Goal: Task Accomplishment & Management: Use online tool/utility

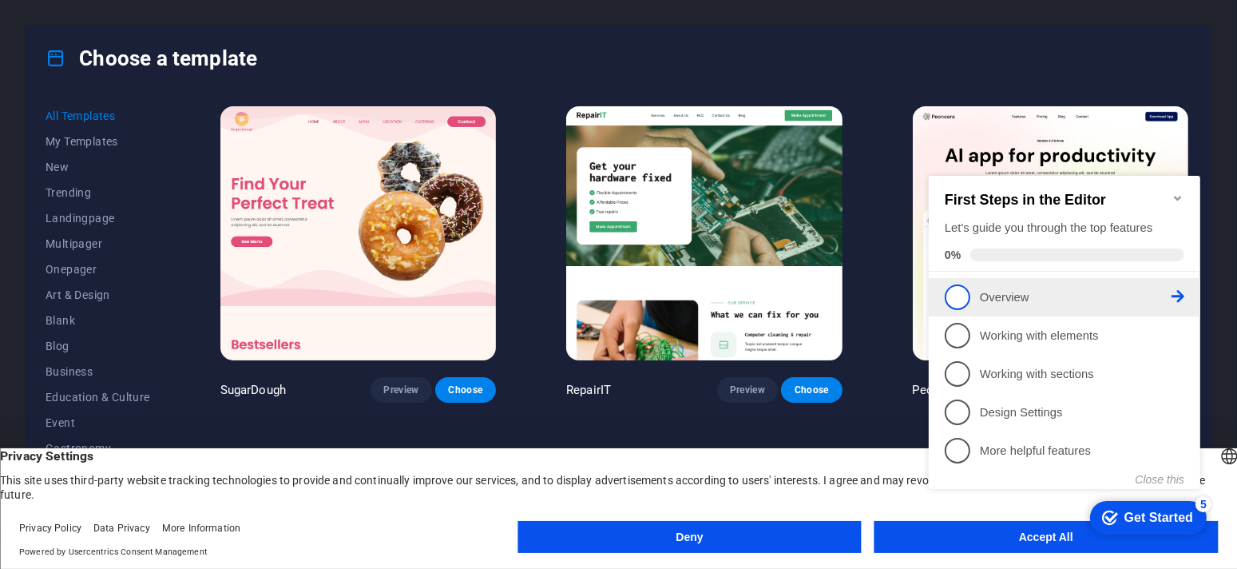
click at [1003, 303] on link "1 Overview - incomplete" at bounding box center [1064, 297] width 240 height 26
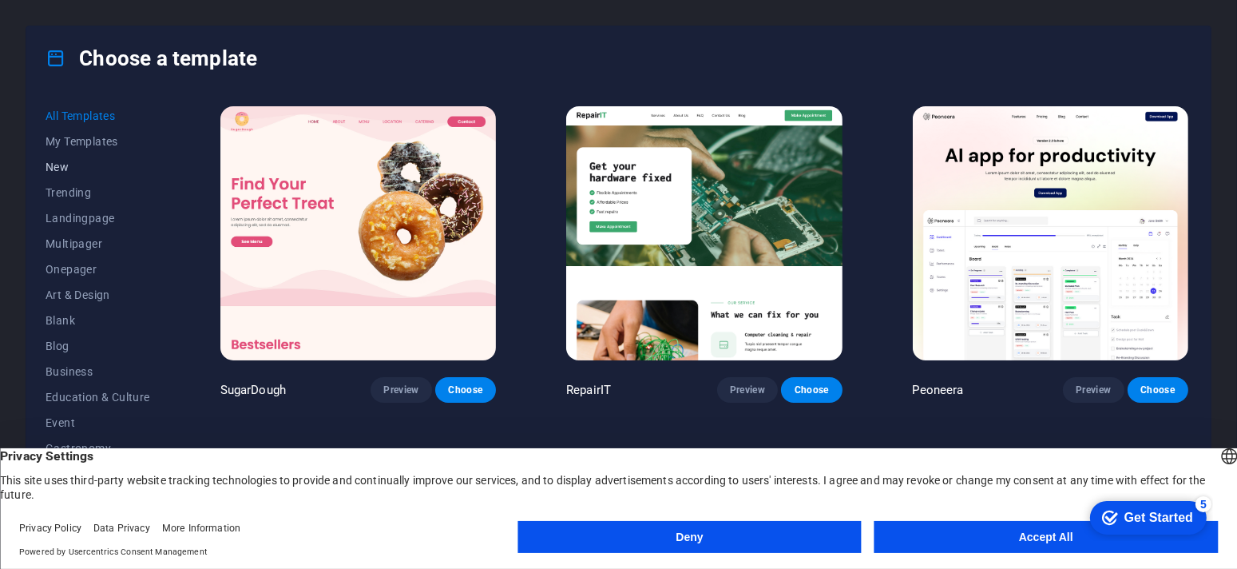
click at [96, 168] on span "New" at bounding box center [98, 167] width 105 height 13
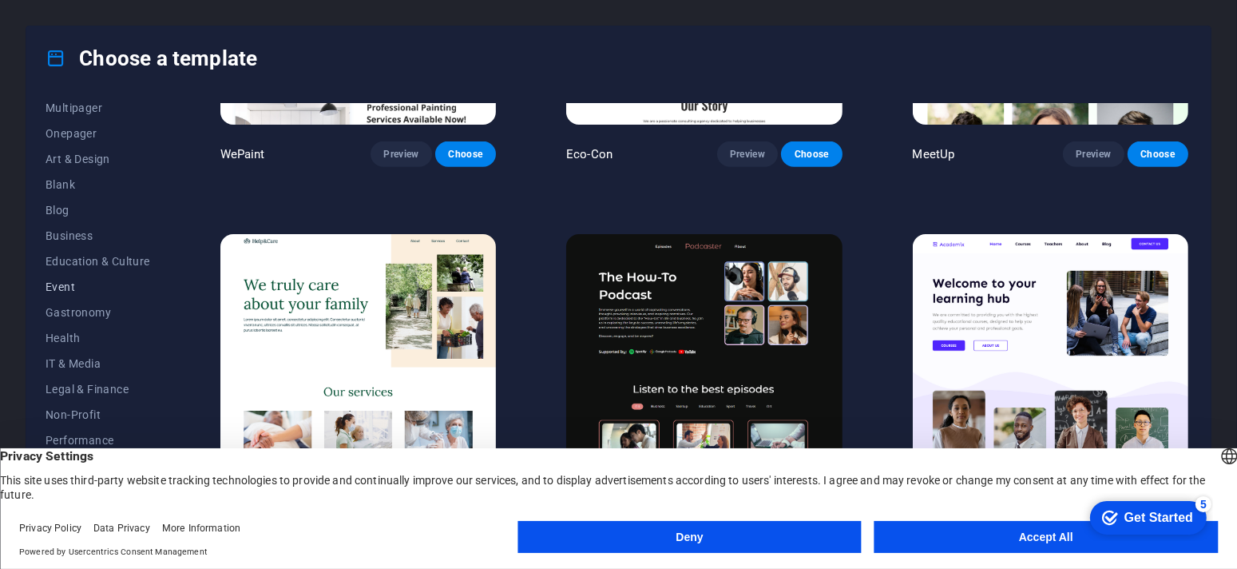
scroll to position [240, 0]
click at [90, 136] on span "Business" at bounding box center [98, 131] width 105 height 13
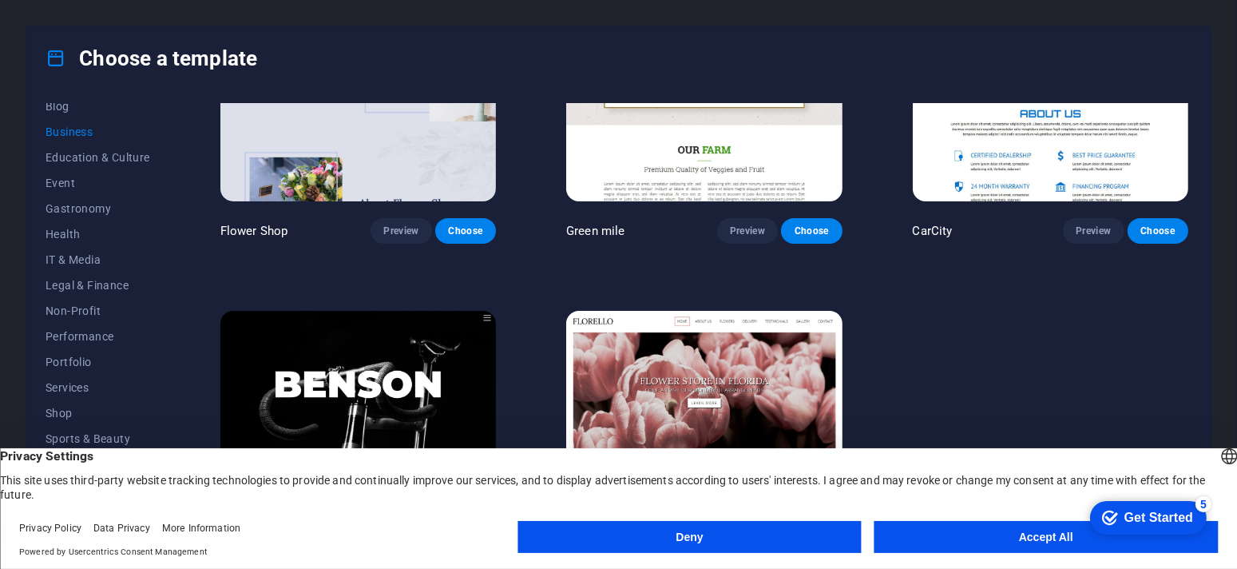
scroll to position [602, 0]
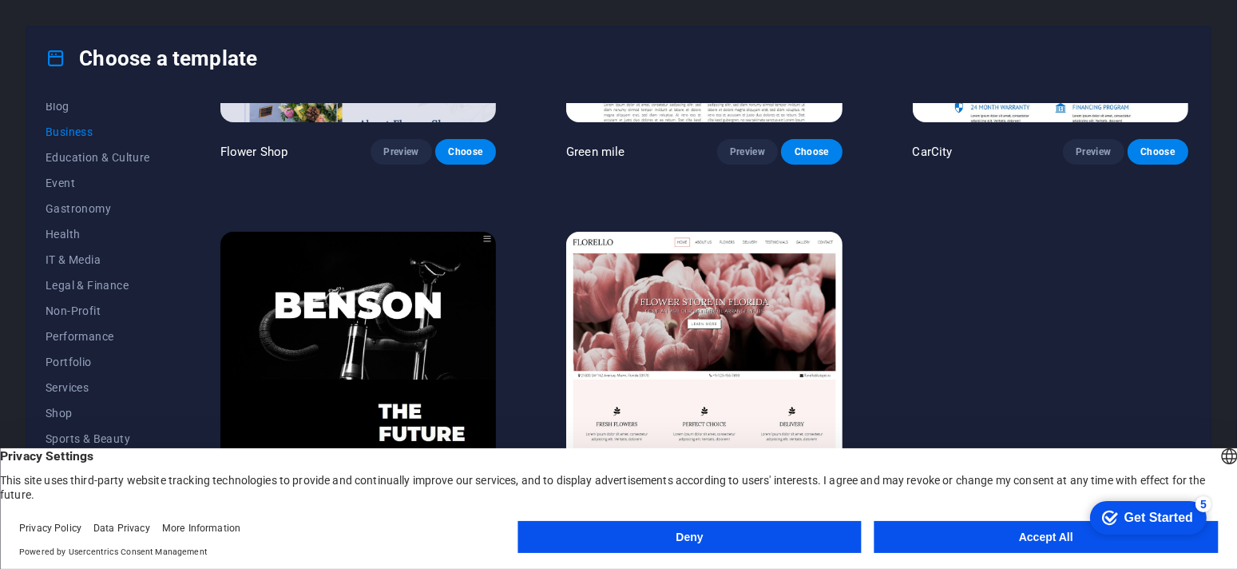
click at [351, 357] on img at bounding box center [358, 359] width 276 height 254
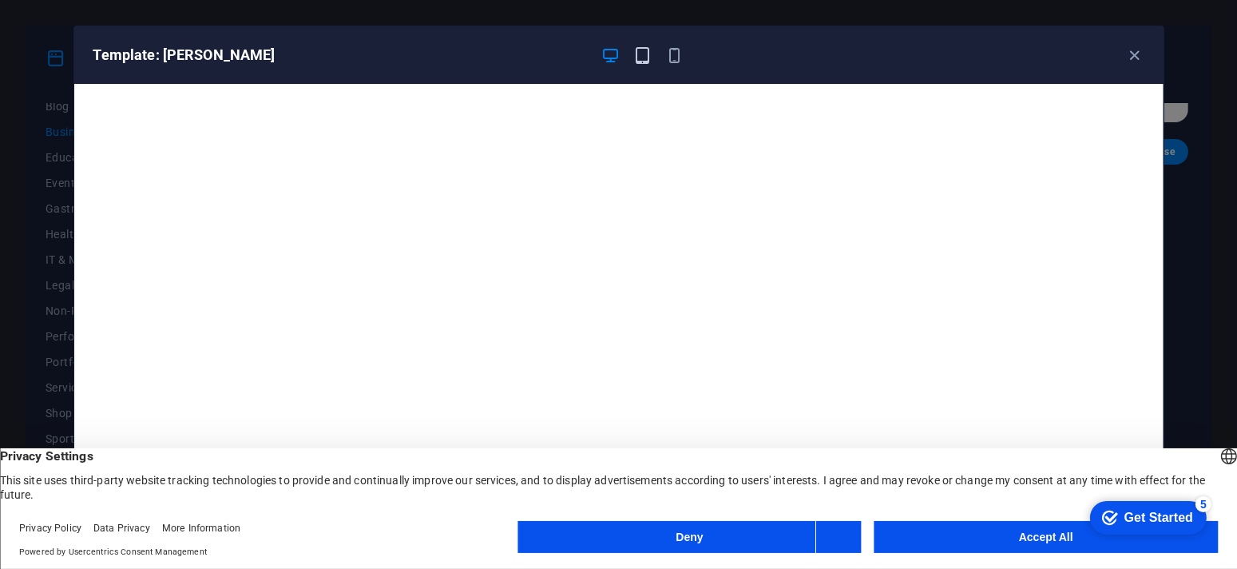
click at [639, 55] on icon "button" at bounding box center [642, 55] width 18 height 18
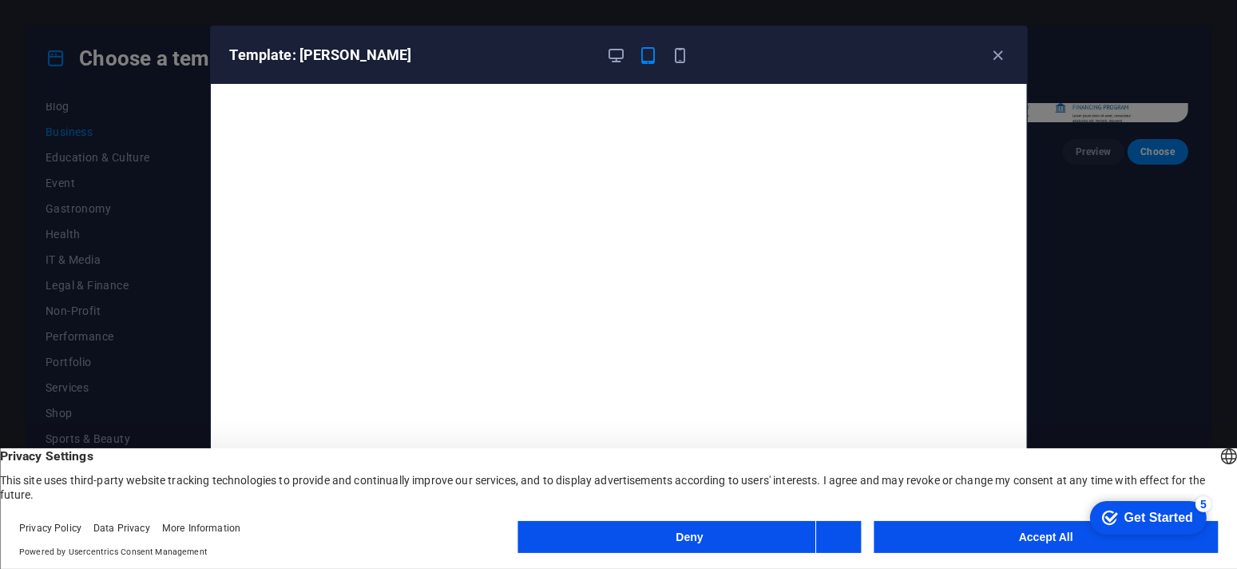
click at [668, 50] on div at bounding box center [648, 55] width 83 height 19
click at [678, 54] on icon "button" at bounding box center [680, 55] width 18 height 18
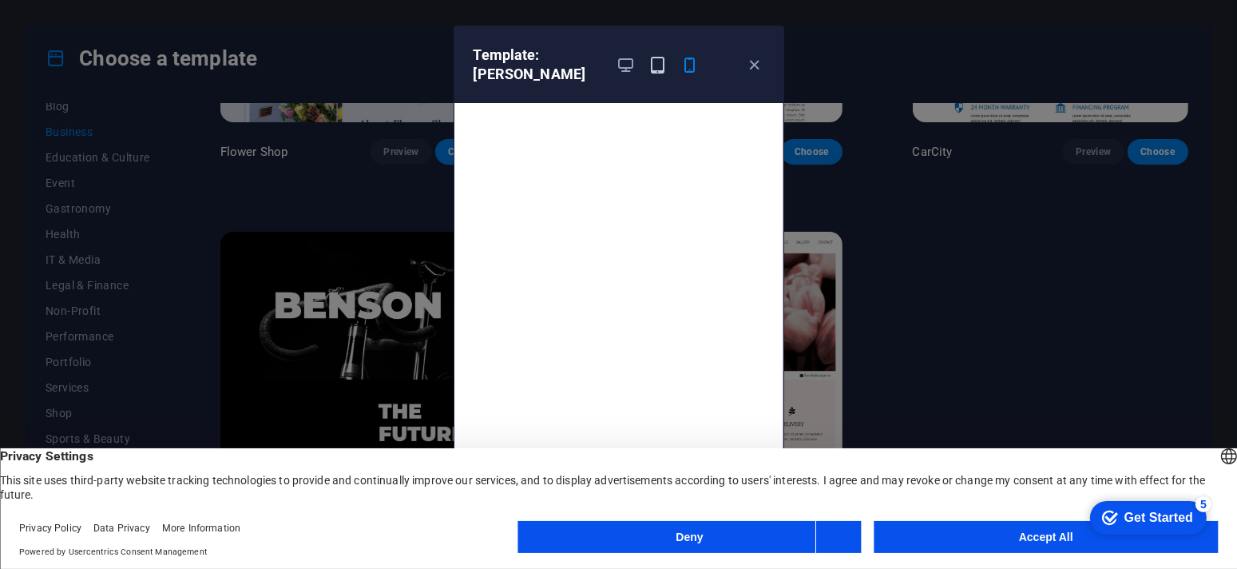
click at [653, 57] on icon "button" at bounding box center [658, 65] width 18 height 18
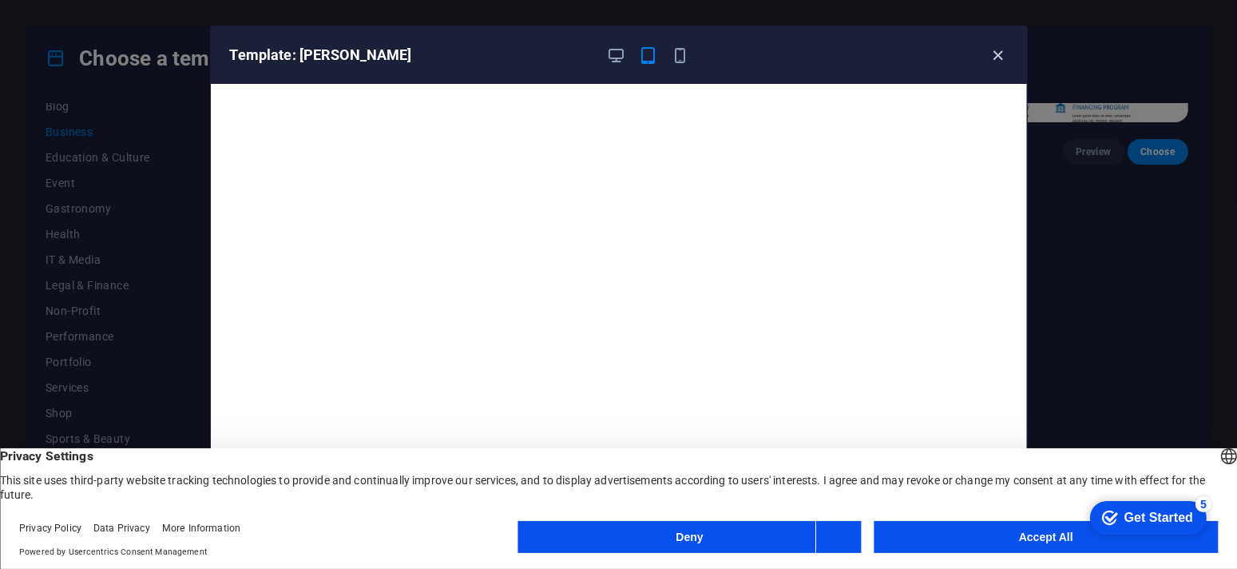
click at [992, 53] on icon "button" at bounding box center [998, 55] width 18 height 18
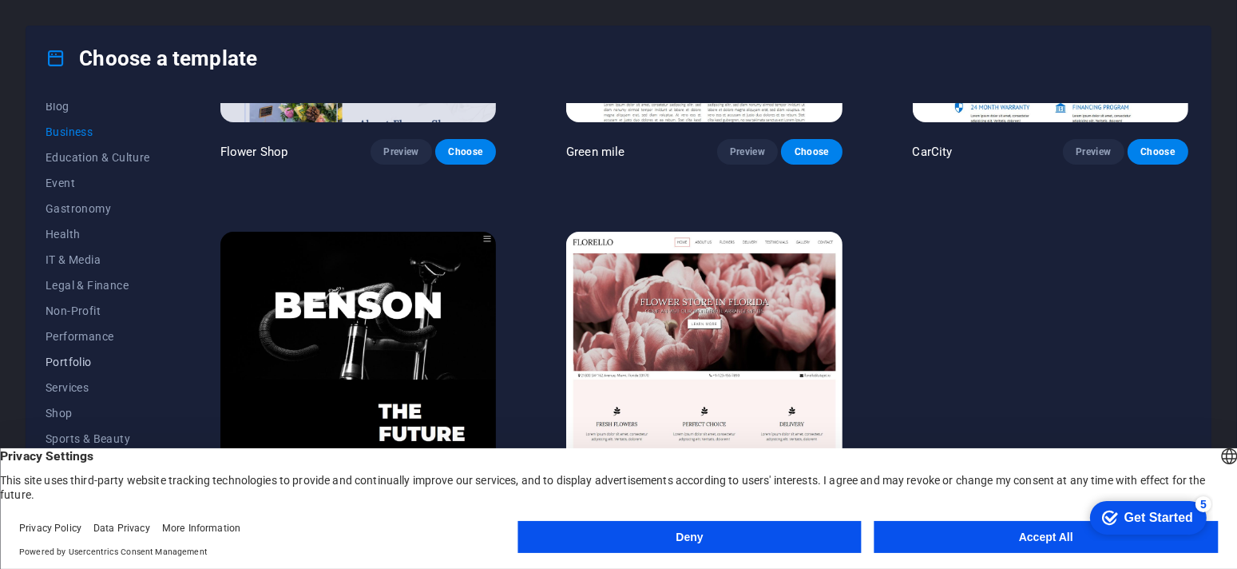
click at [50, 369] on button "Portfolio" at bounding box center [98, 362] width 105 height 26
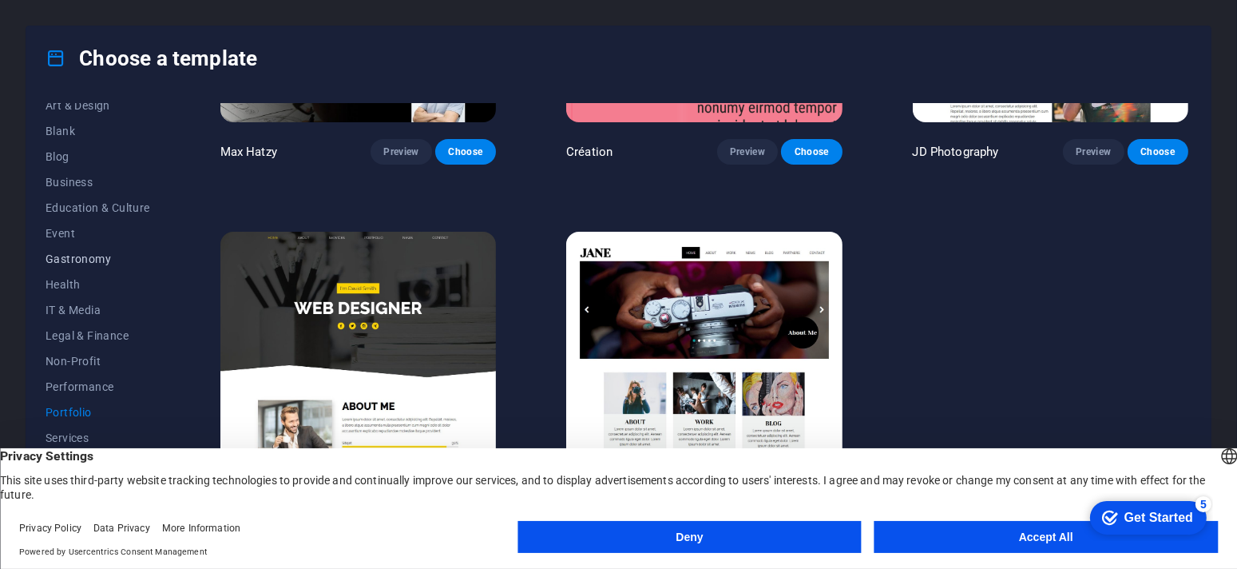
scroll to position [163, 0]
click at [83, 191] on button "Blog" at bounding box center [98, 183] width 105 height 26
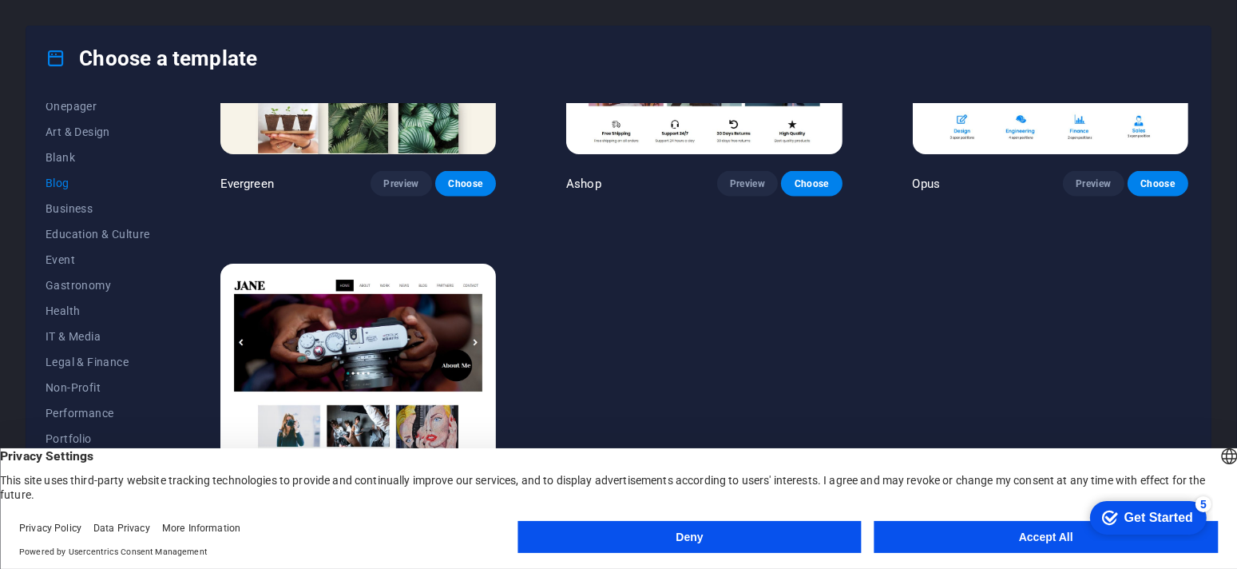
scroll to position [2777, 0]
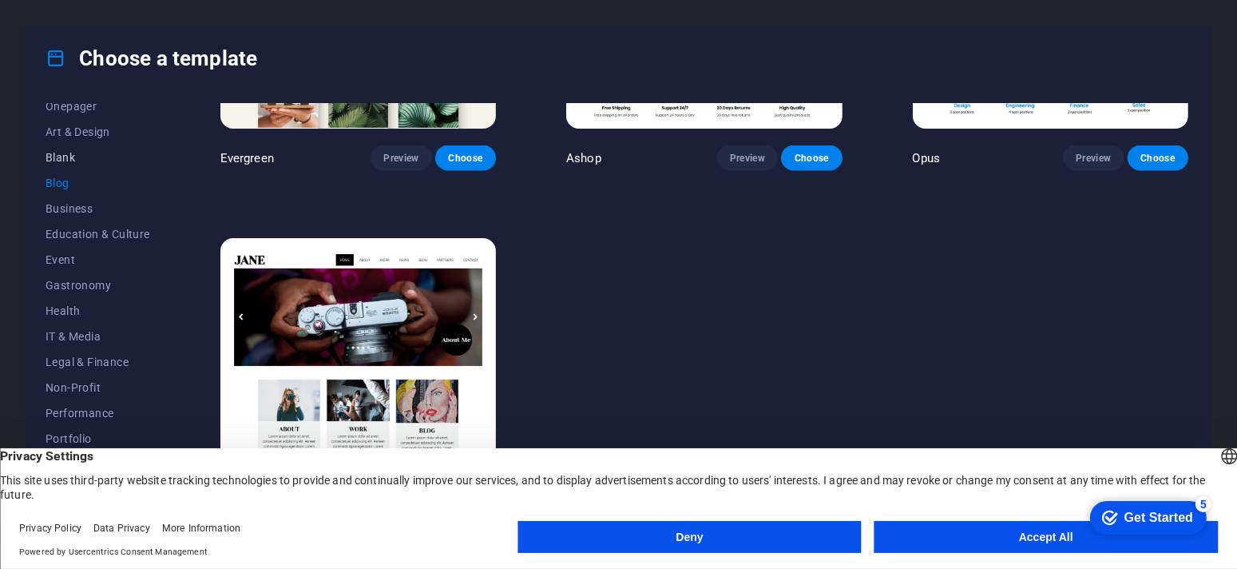
click at [114, 156] on span "Blank" at bounding box center [98, 157] width 105 height 13
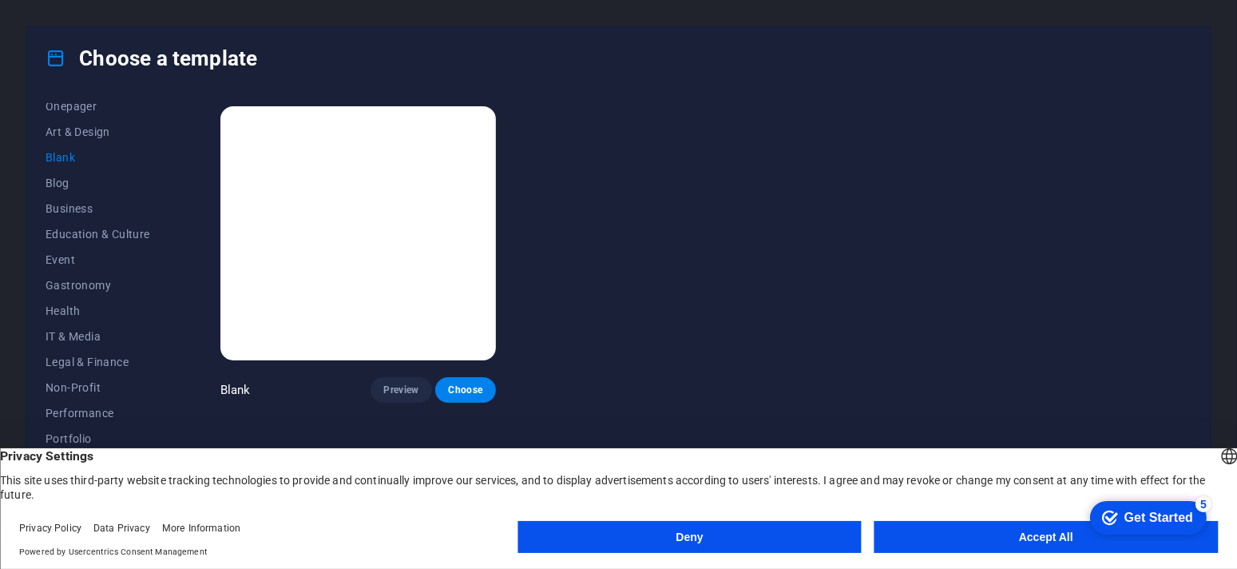
scroll to position [0, 0]
click at [94, 135] on span "Art & Design" at bounding box center [98, 131] width 105 height 13
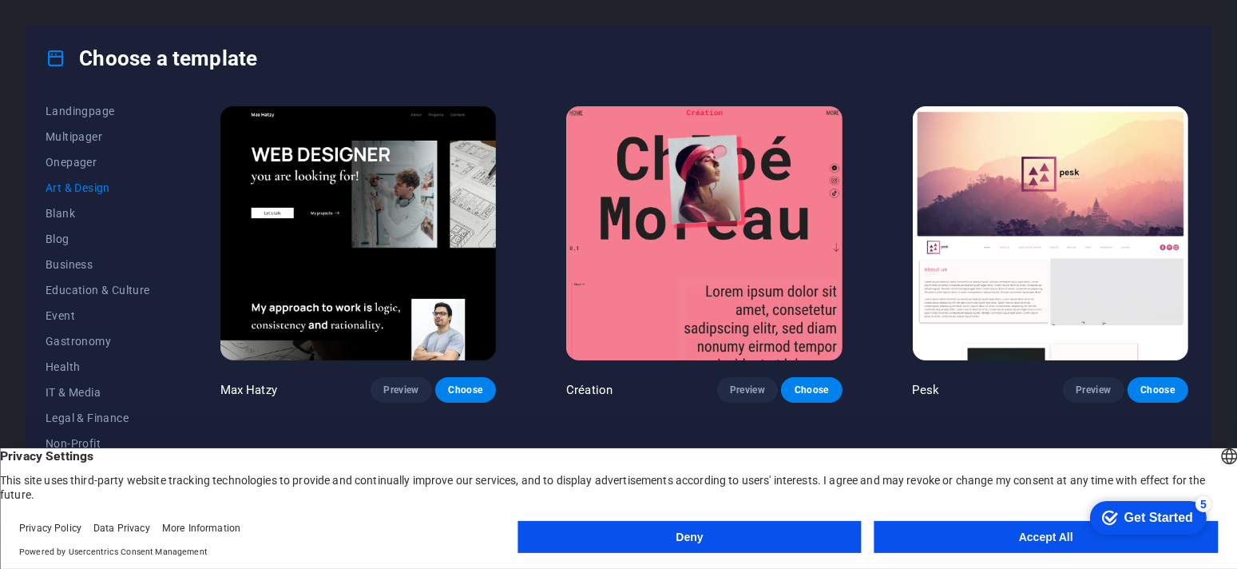
scroll to position [83, 0]
click at [78, 236] on span "Blank" at bounding box center [98, 237] width 105 height 13
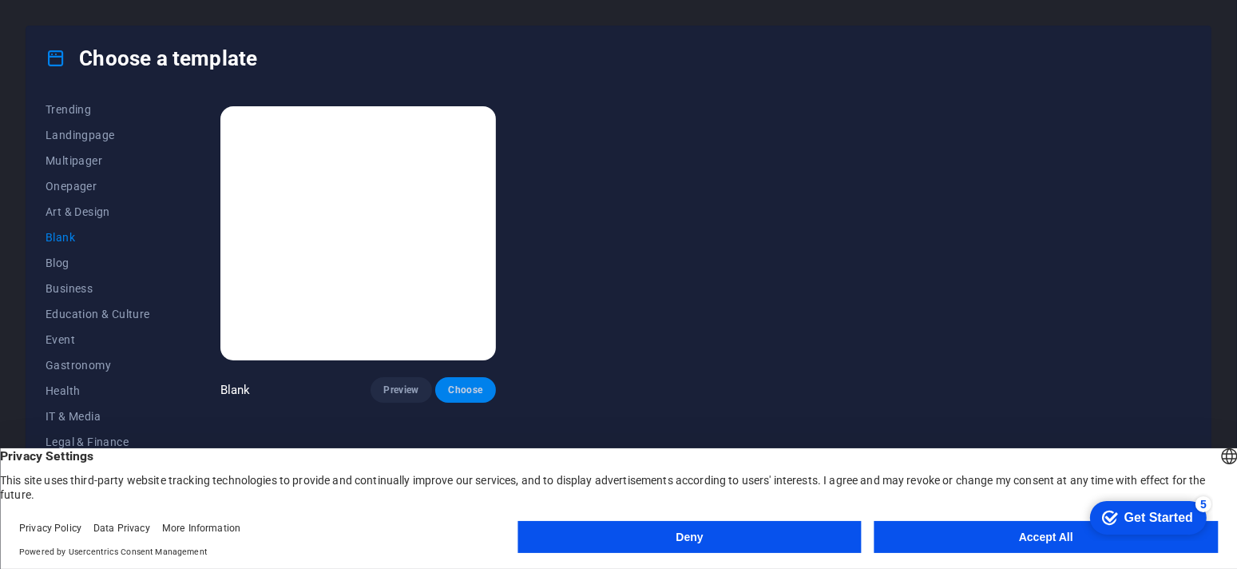
click at [480, 390] on span "Choose" at bounding box center [465, 389] width 35 height 13
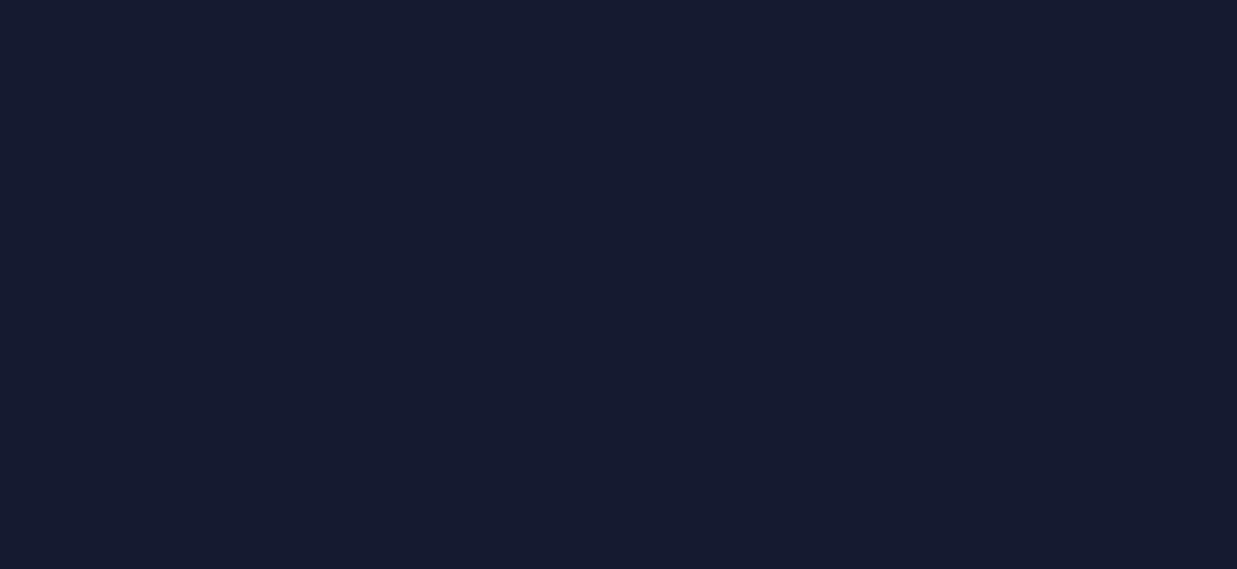
click at [373, 279] on div at bounding box center [618, 284] width 1237 height 569
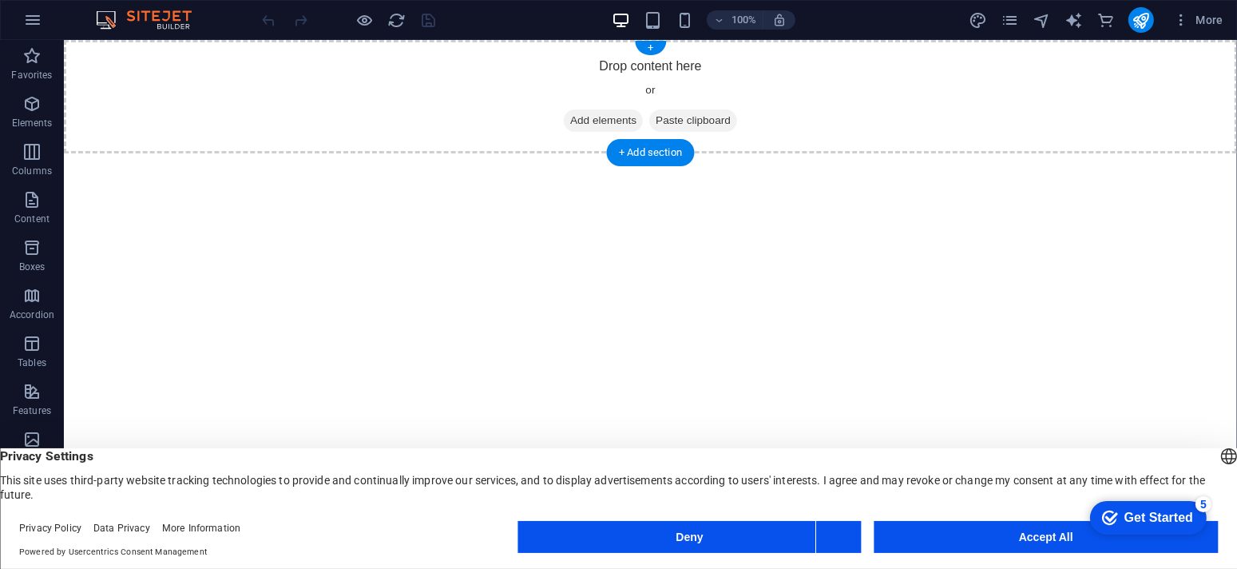
click at [582, 129] on span "Add elements" at bounding box center [602, 120] width 79 height 22
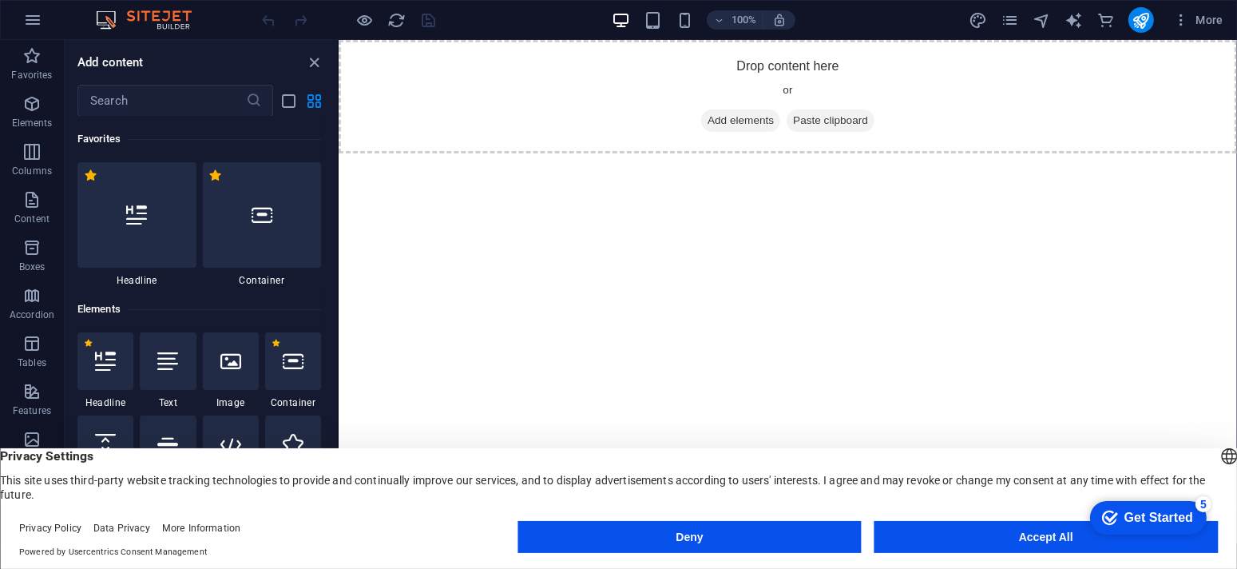
click at [135, 236] on div at bounding box center [136, 214] width 119 height 105
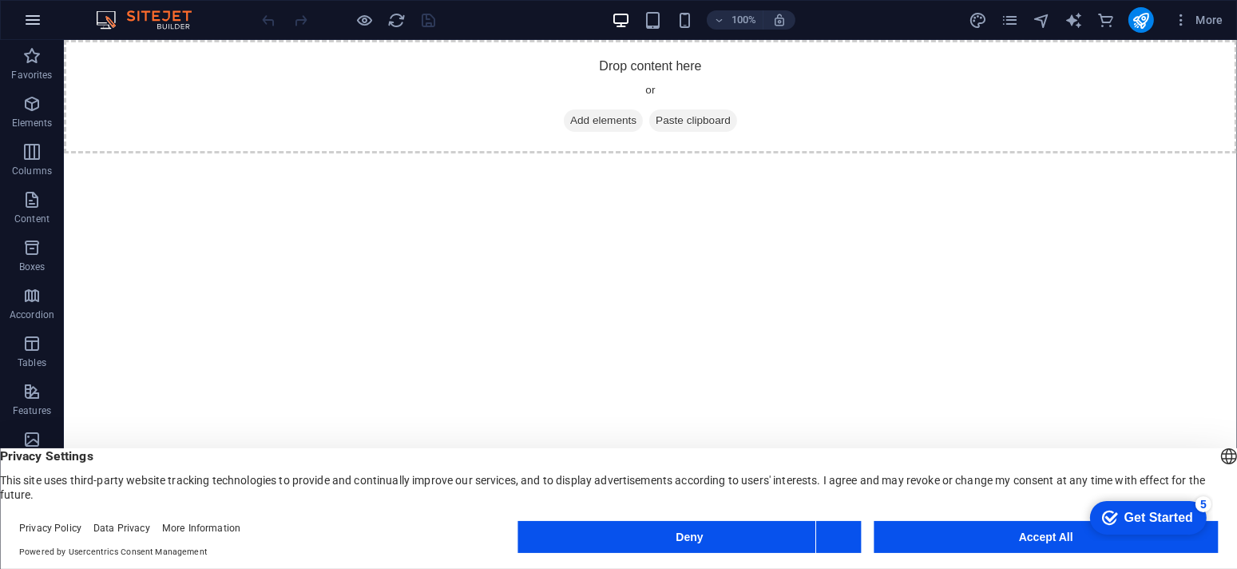
click at [33, 26] on icon "button" at bounding box center [32, 19] width 19 height 19
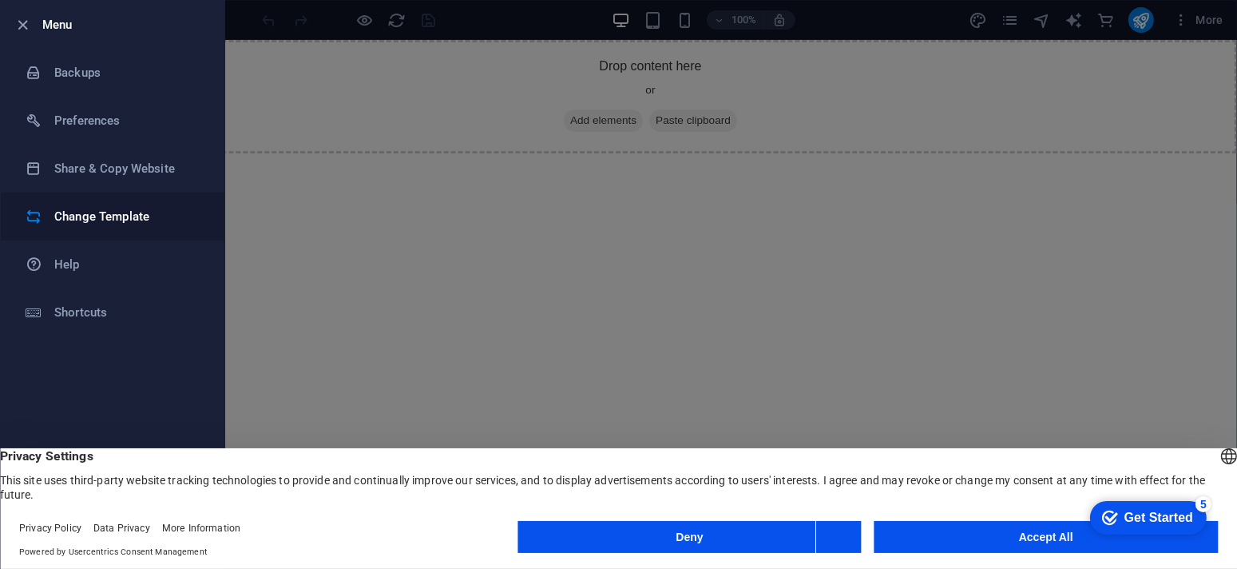
click at [159, 223] on h6 "Change Template" at bounding box center [128, 216] width 148 height 19
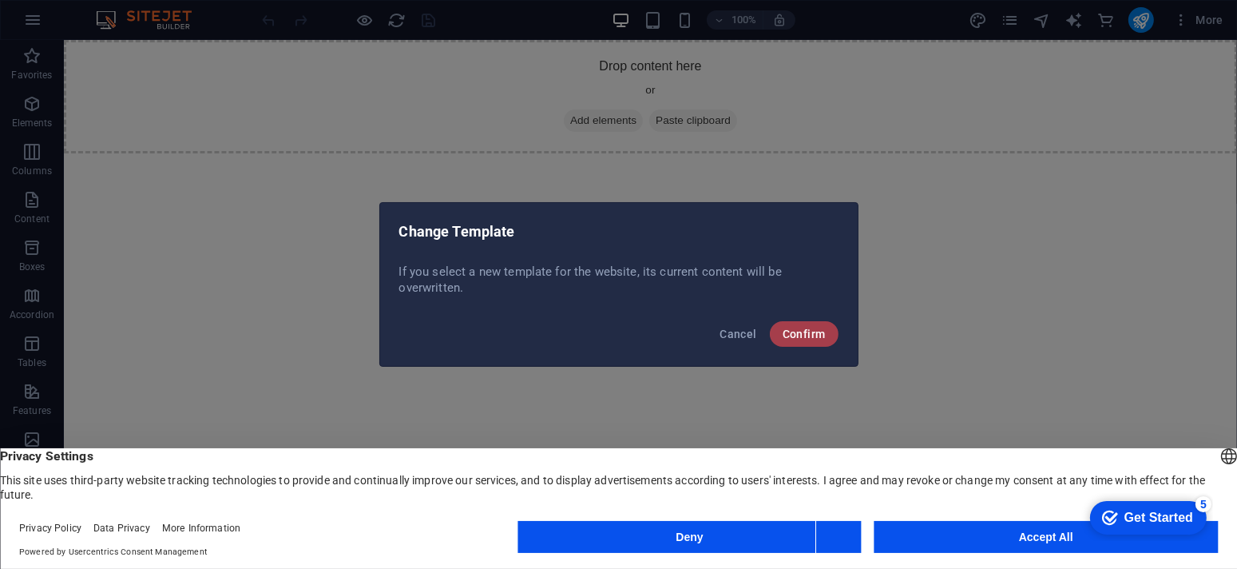
click at [815, 341] on button "Confirm" at bounding box center [804, 334] width 69 height 26
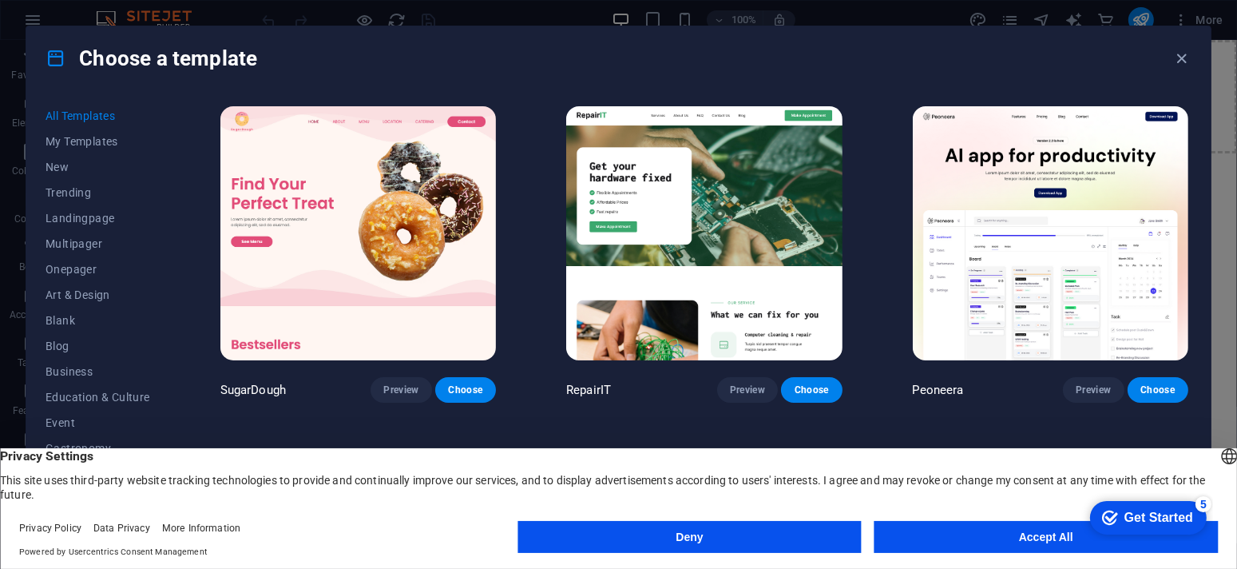
click at [729, 559] on footer "Privacy Policy Data Privacy More Information Powered by Usercentrics Consent Ma…" at bounding box center [618, 540] width 1237 height 58
click at [729, 549] on button "Deny" at bounding box center [689, 537] width 343 height 32
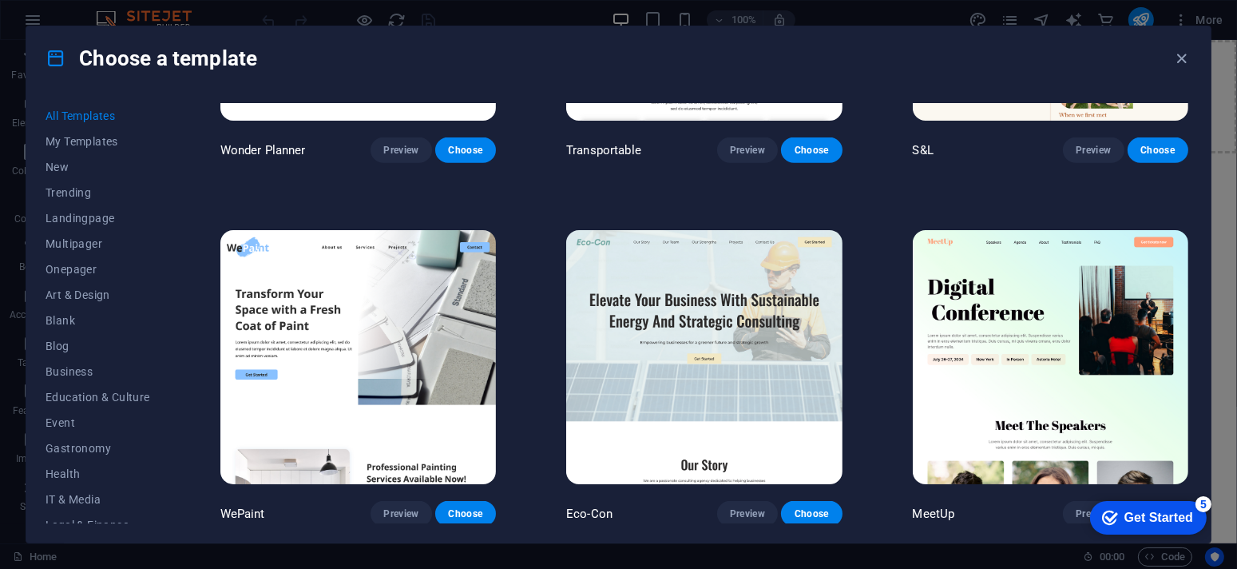
scroll to position [1358, 0]
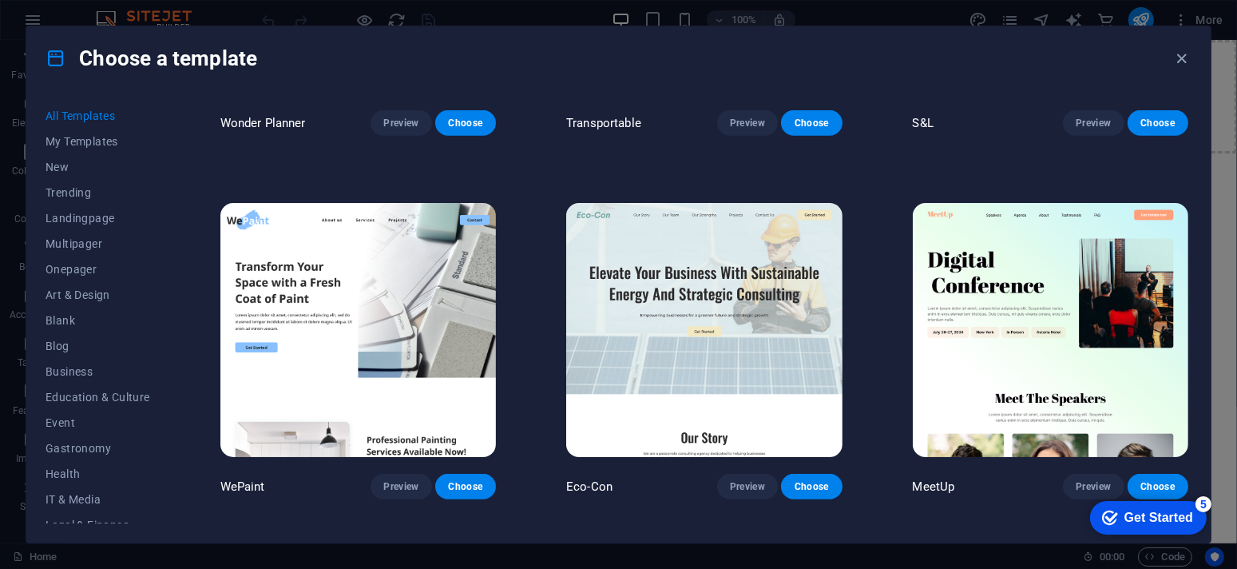
click at [1006, 347] on img at bounding box center [1051, 330] width 276 height 254
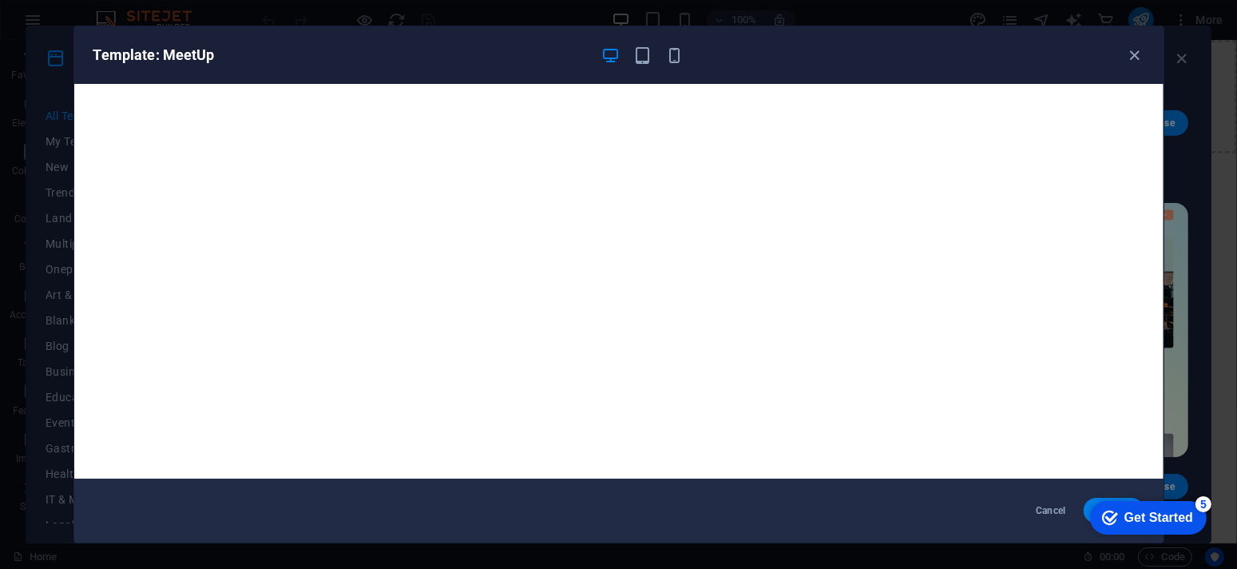
click at [1121, 50] on div "Template: MeetUp" at bounding box center [609, 55] width 1032 height 19
click at [1129, 56] on icon "button" at bounding box center [1134, 55] width 18 height 18
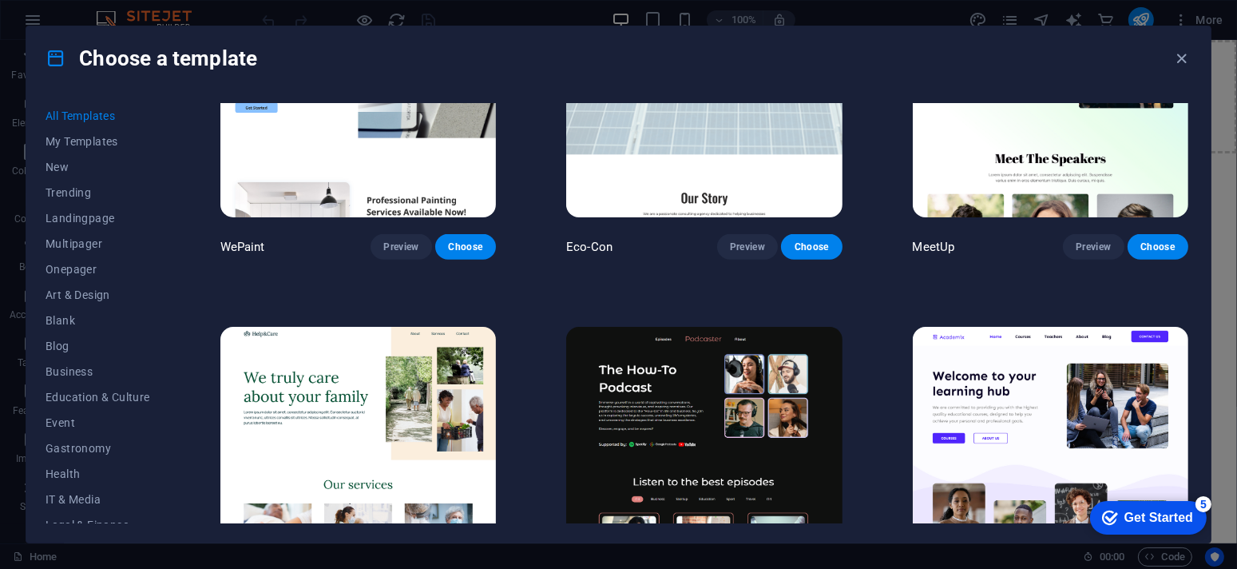
scroll to position [1517, 0]
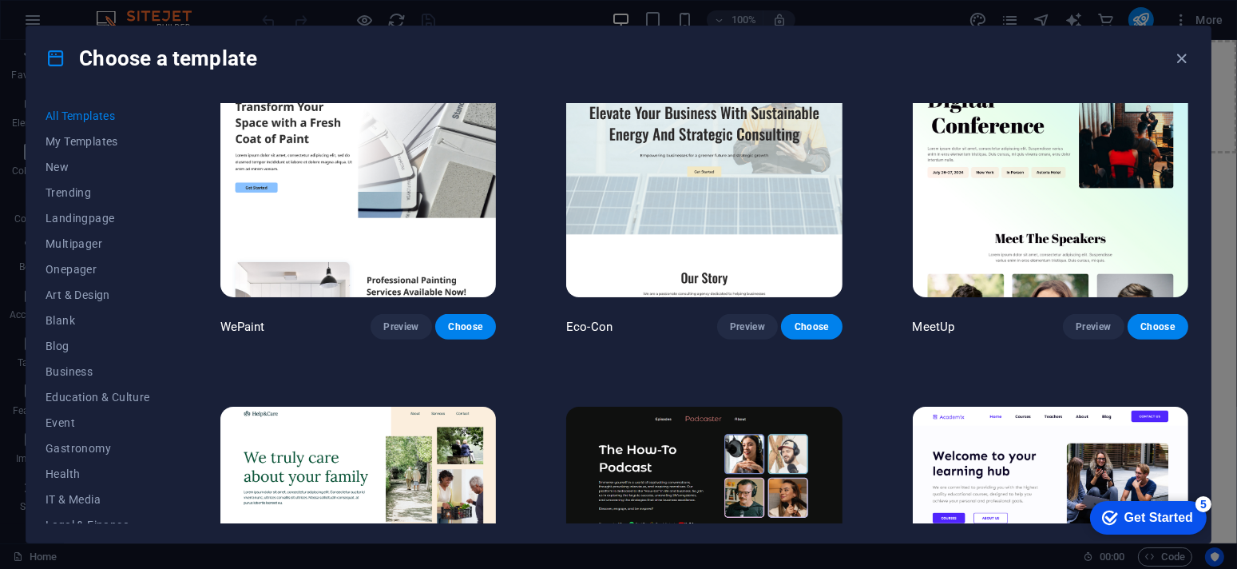
click at [763, 205] on img at bounding box center [704, 170] width 276 height 254
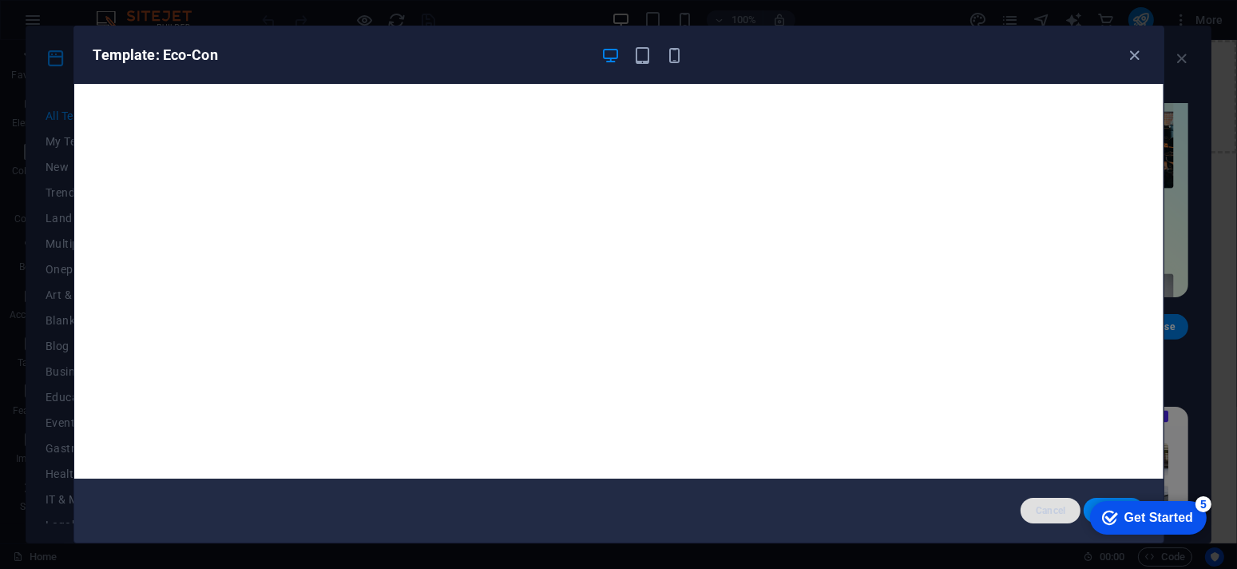
click at [1046, 507] on span "Cancel" at bounding box center [1050, 510] width 34 height 13
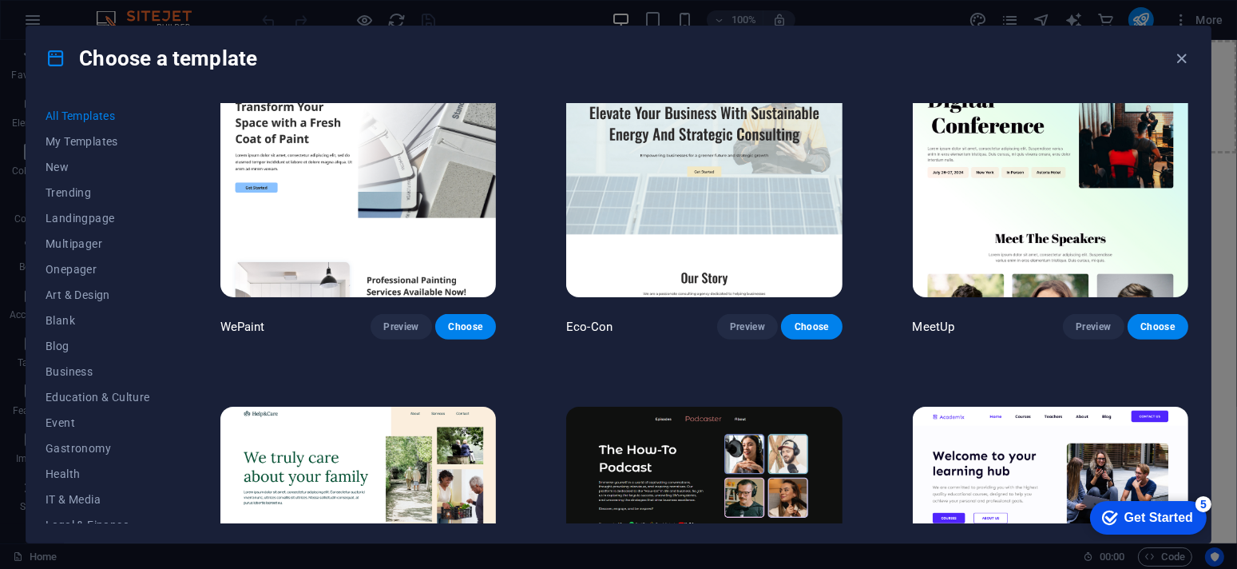
click at [1146, 511] on div "Get Started" at bounding box center [1158, 517] width 69 height 14
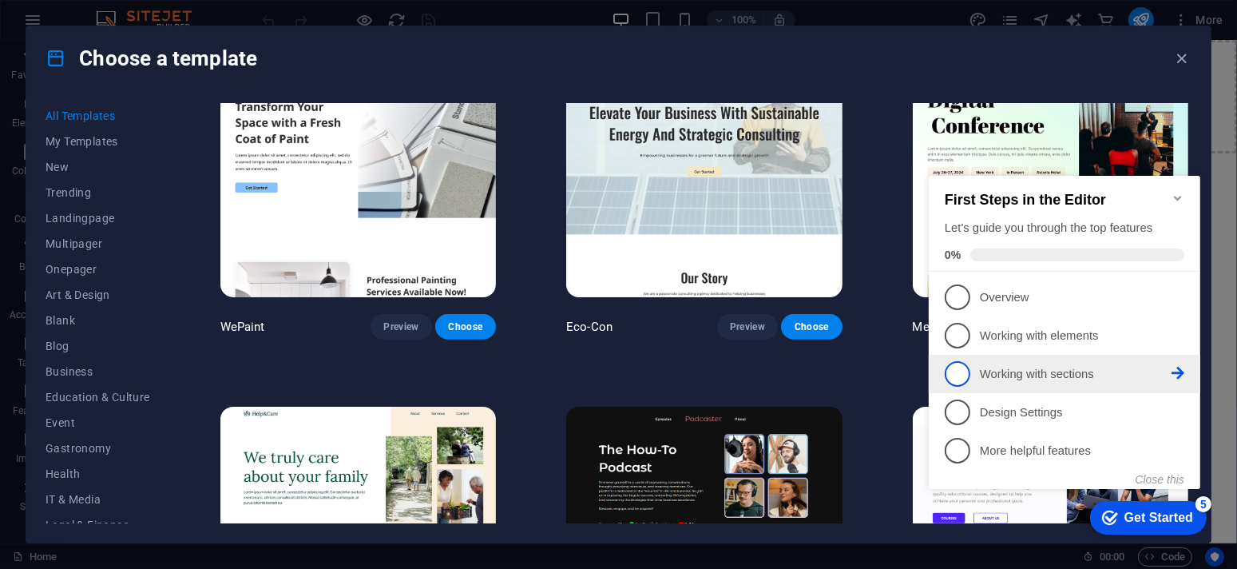
click at [985, 375] on p "Working with sections - incomplete" at bounding box center [1075, 373] width 192 height 17
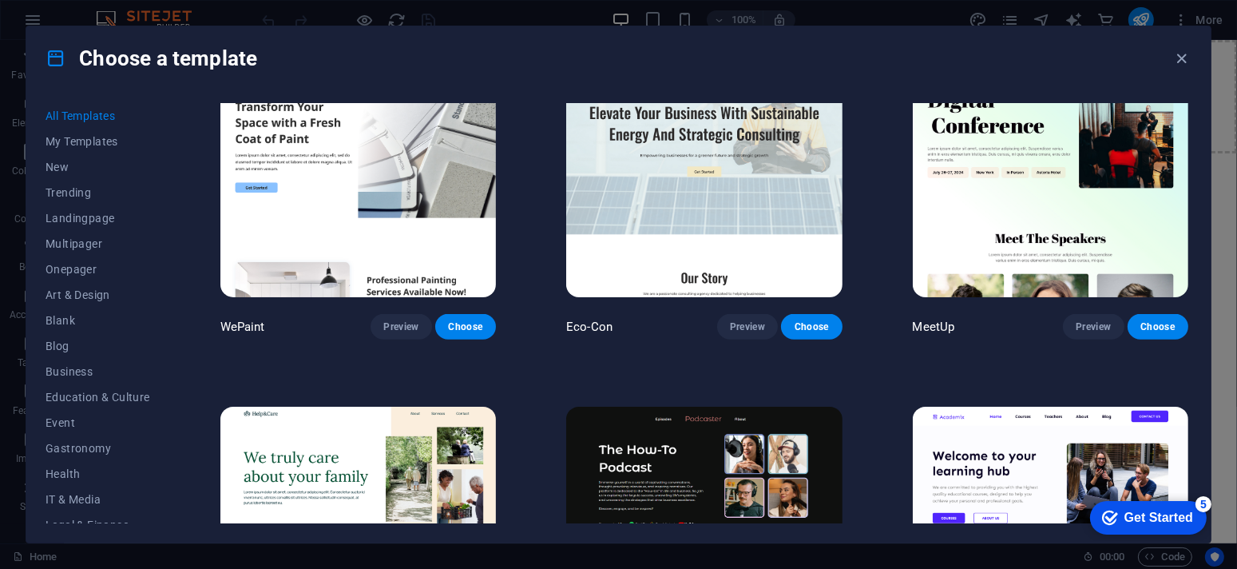
scroll to position [0, 0]
click at [1155, 514] on div "Get Started" at bounding box center [1158, 517] width 69 height 14
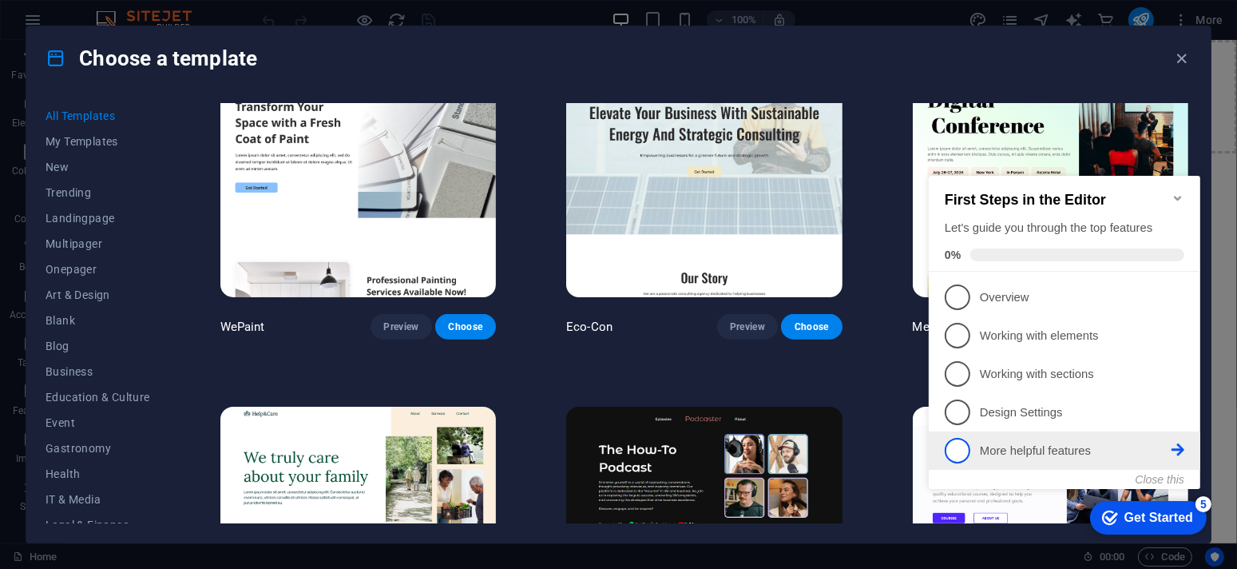
click at [1031, 453] on p "More helpful features - incomplete" at bounding box center [1075, 450] width 192 height 17
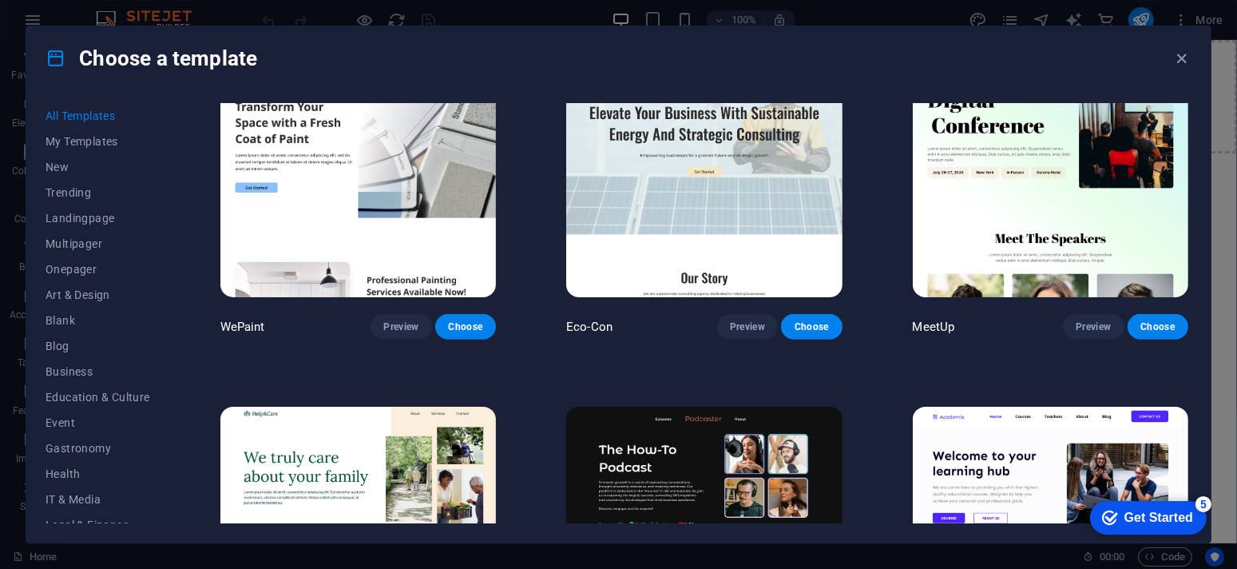
click at [1146, 506] on div "checkmark Get Started 5" at bounding box center [1147, 517] width 117 height 34
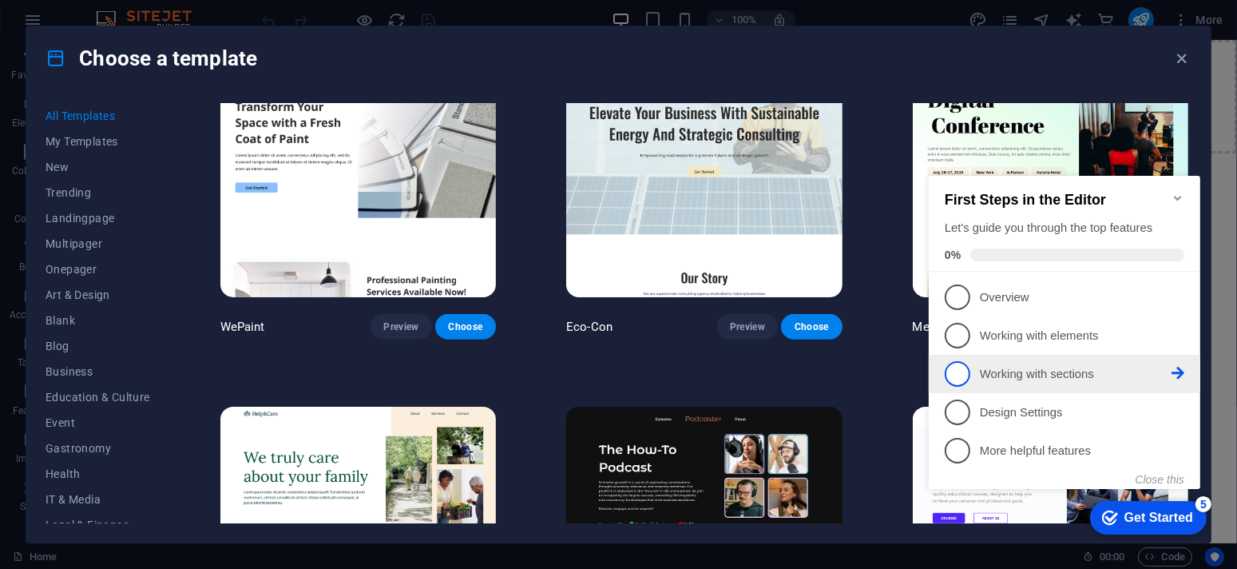
click at [1019, 375] on p "Working with sections - incomplete" at bounding box center [1075, 373] width 192 height 17
